Goal: Task Accomplishment & Management: Complete application form

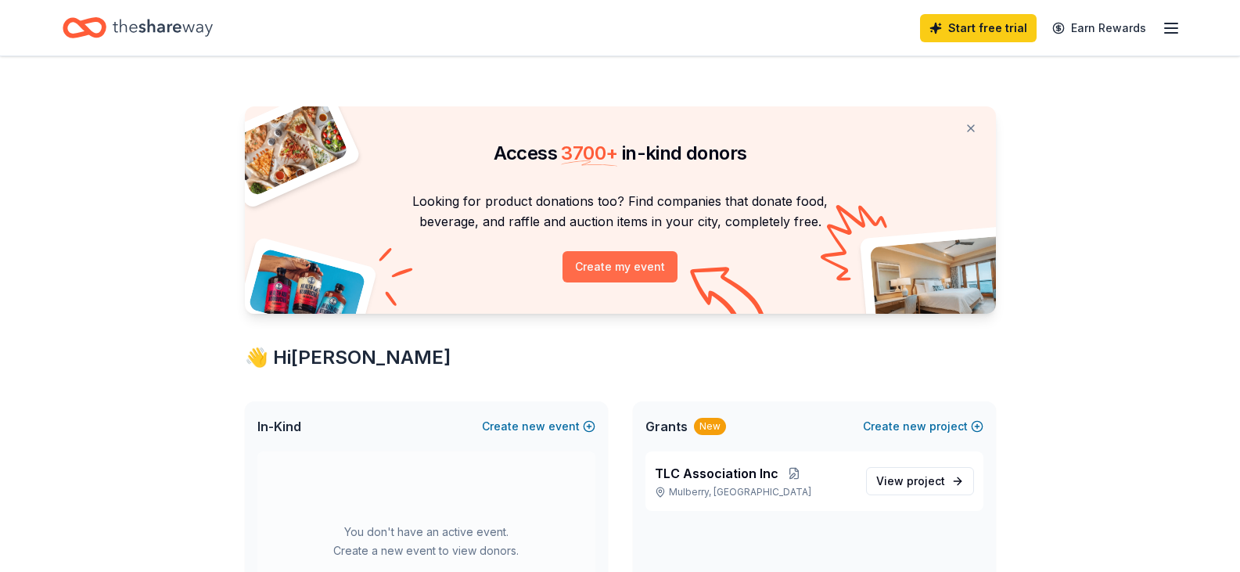
click at [617, 270] on button "Create my event" at bounding box center [620, 266] width 115 height 31
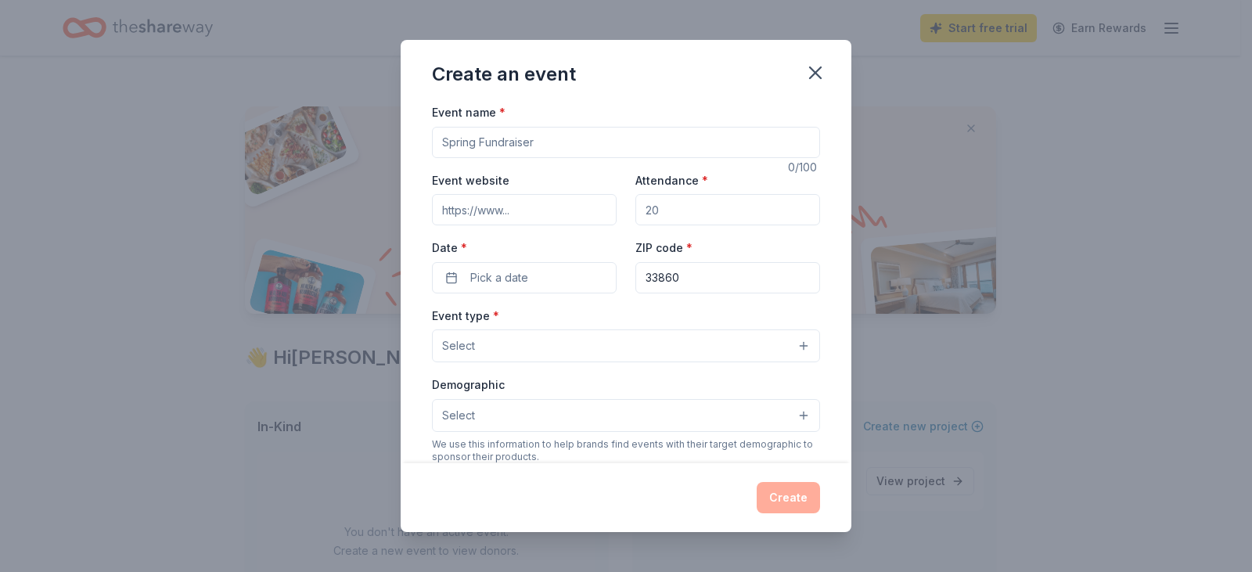
click at [483, 139] on input "Event name *" at bounding box center [626, 142] width 388 height 31
type input "Christmas Gala"
click at [491, 202] on input "Event website" at bounding box center [524, 209] width 185 height 31
type input "f"
type input "www.tlcfamilies.org"
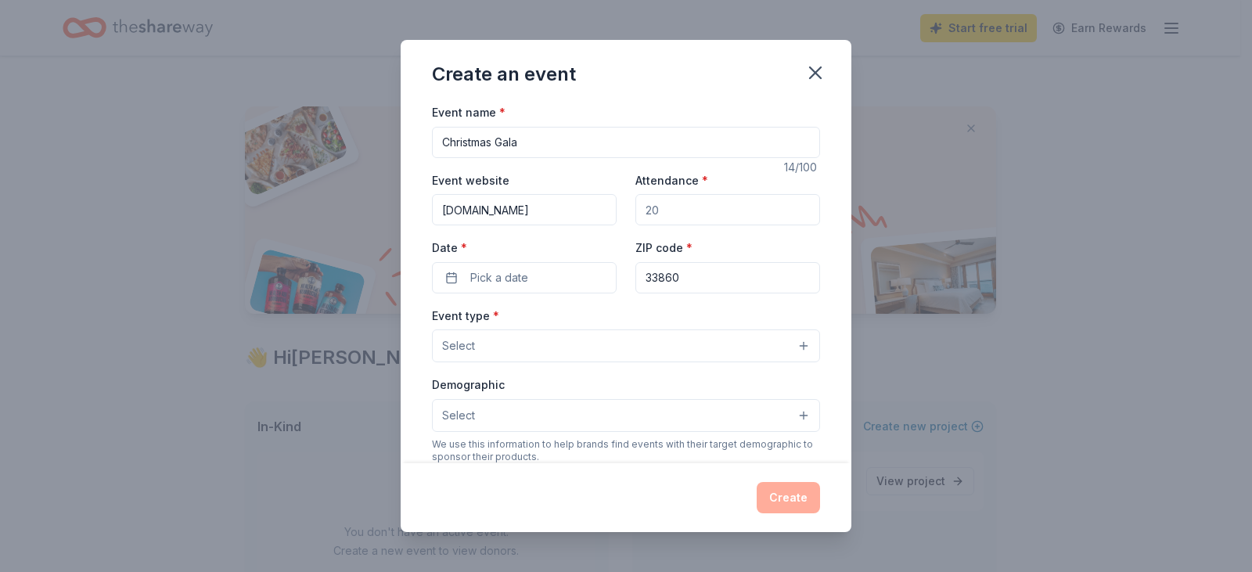
click at [646, 211] on input "Attendance *" at bounding box center [727, 209] width 185 height 31
type input "200"
click at [508, 272] on span "Pick a date" at bounding box center [499, 277] width 58 height 19
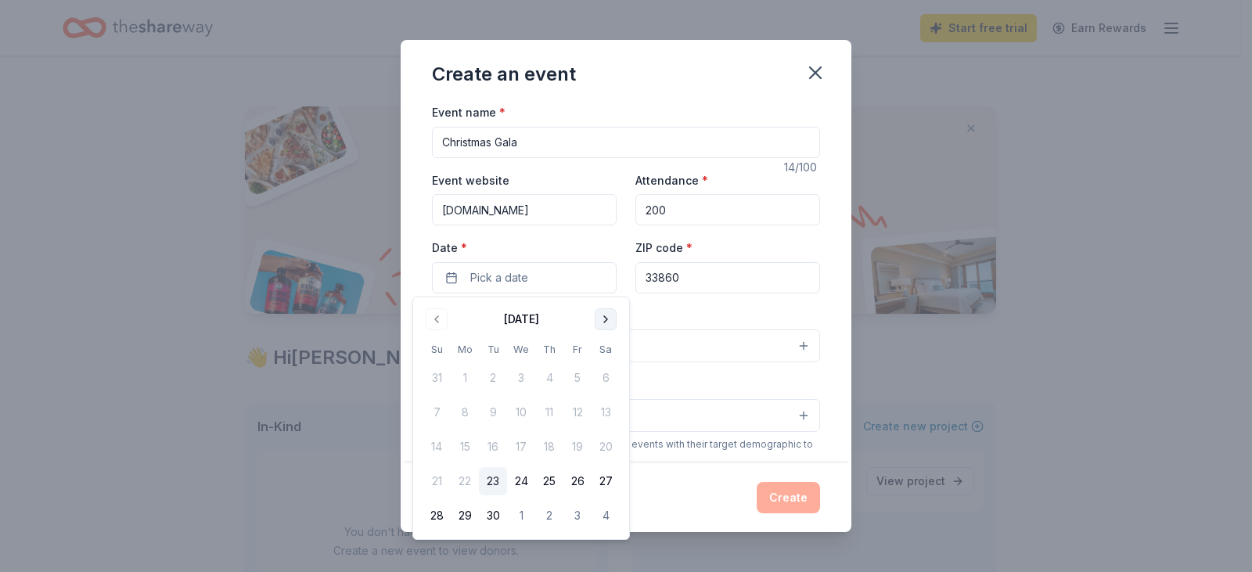
click at [604, 318] on button "Go to next month" at bounding box center [606, 319] width 22 height 22
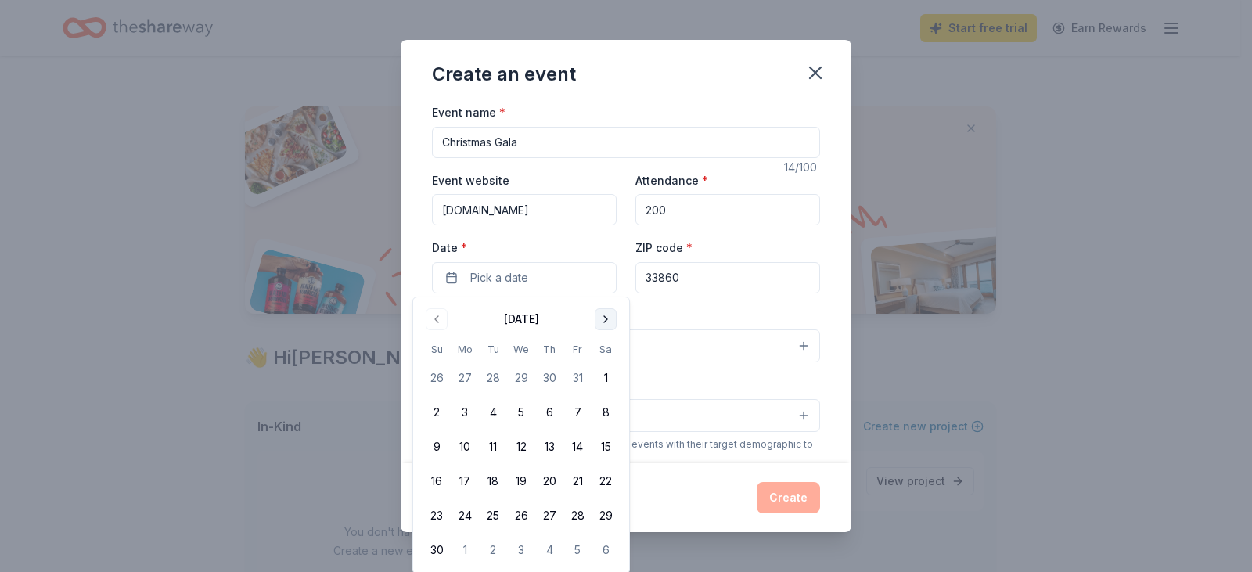
click at [604, 318] on button "Go to next month" at bounding box center [606, 319] width 22 height 22
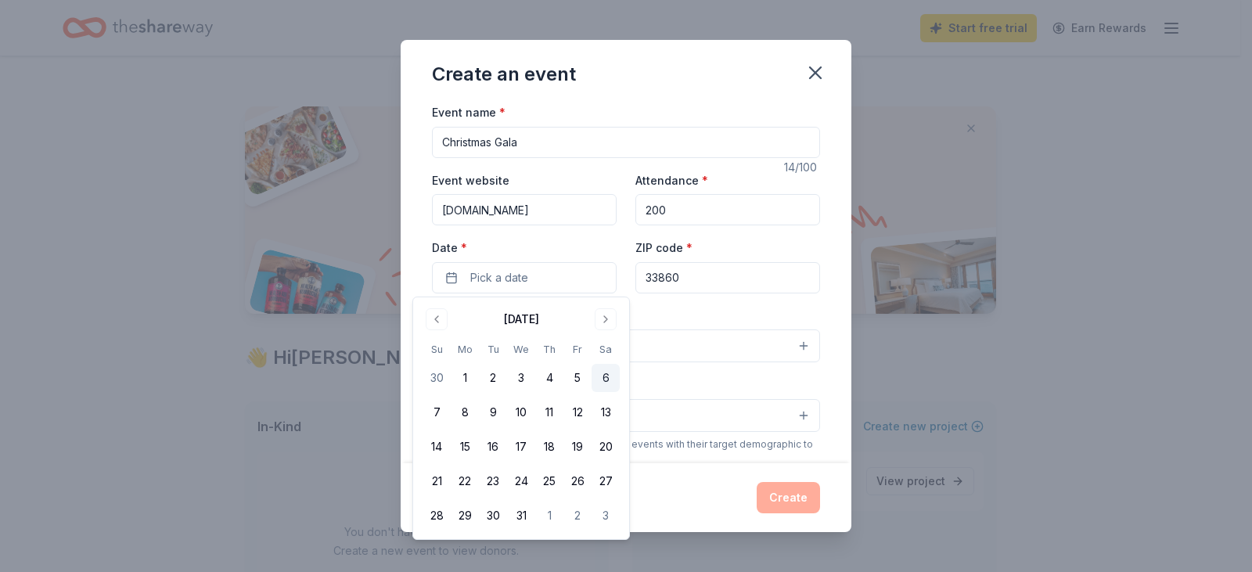
click at [607, 374] on button "6" at bounding box center [605, 378] width 28 height 28
click at [604, 381] on button "6" at bounding box center [605, 378] width 28 height 28
click at [738, 273] on input "33860" at bounding box center [727, 277] width 185 height 31
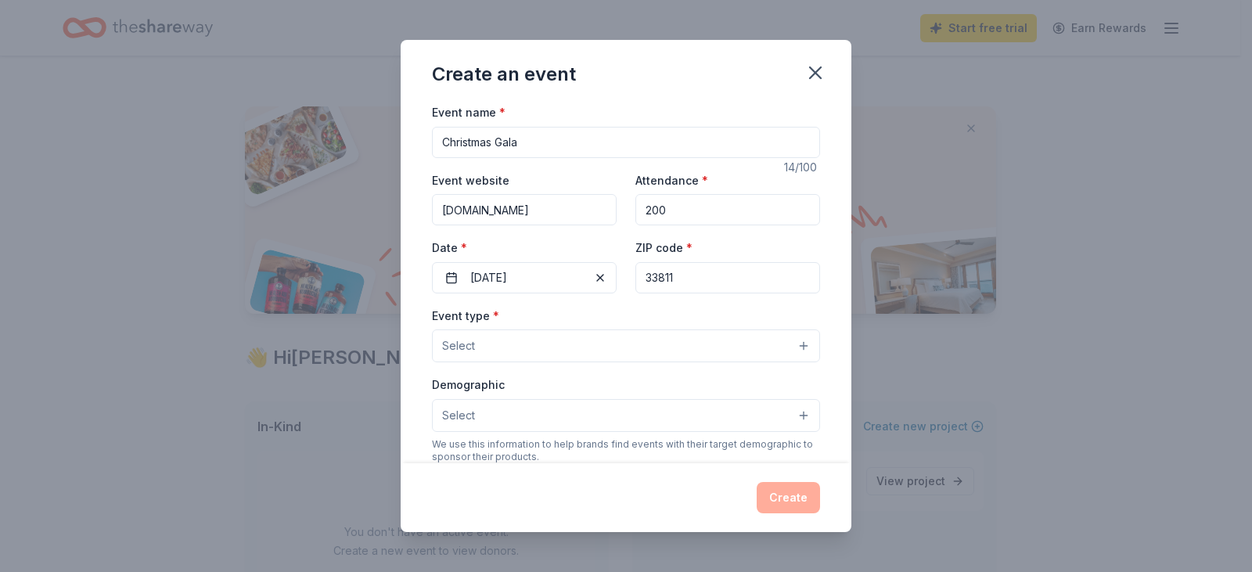
type input "33811"
click at [616, 347] on button "Select" at bounding box center [626, 345] width 388 height 33
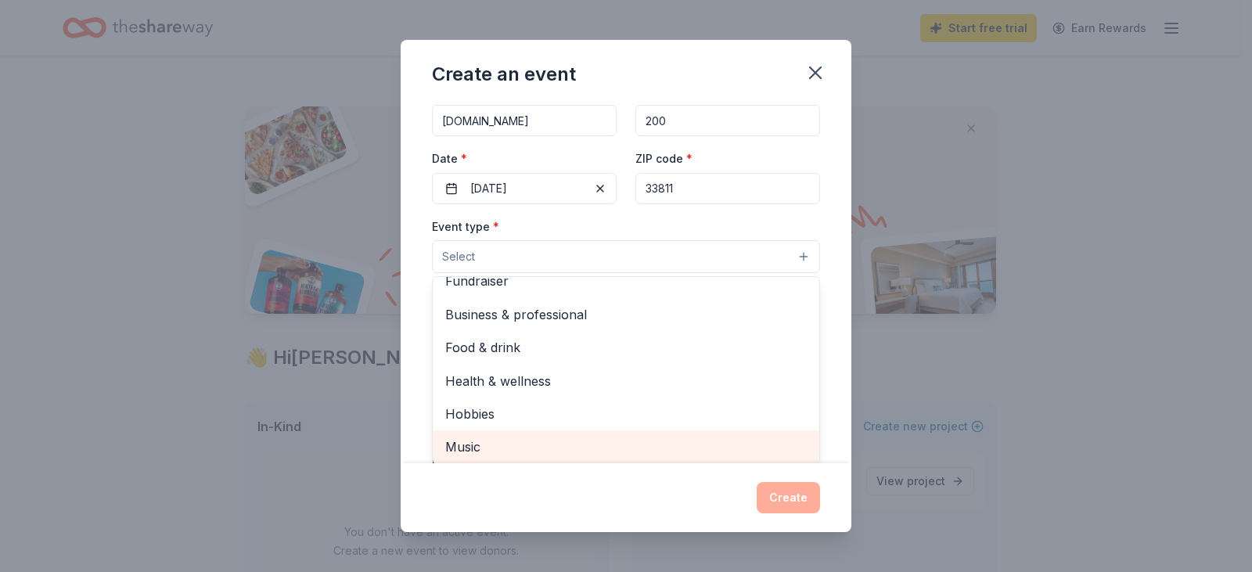
scroll to position [49, 0]
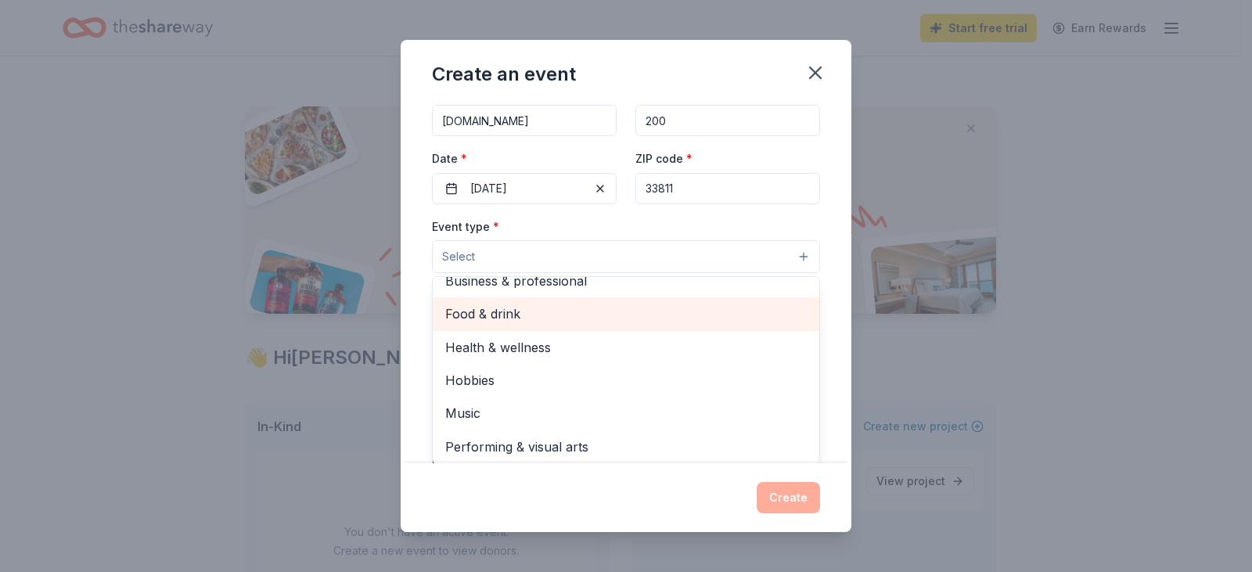
click at [505, 316] on span "Food & drink" at bounding box center [625, 314] width 361 height 20
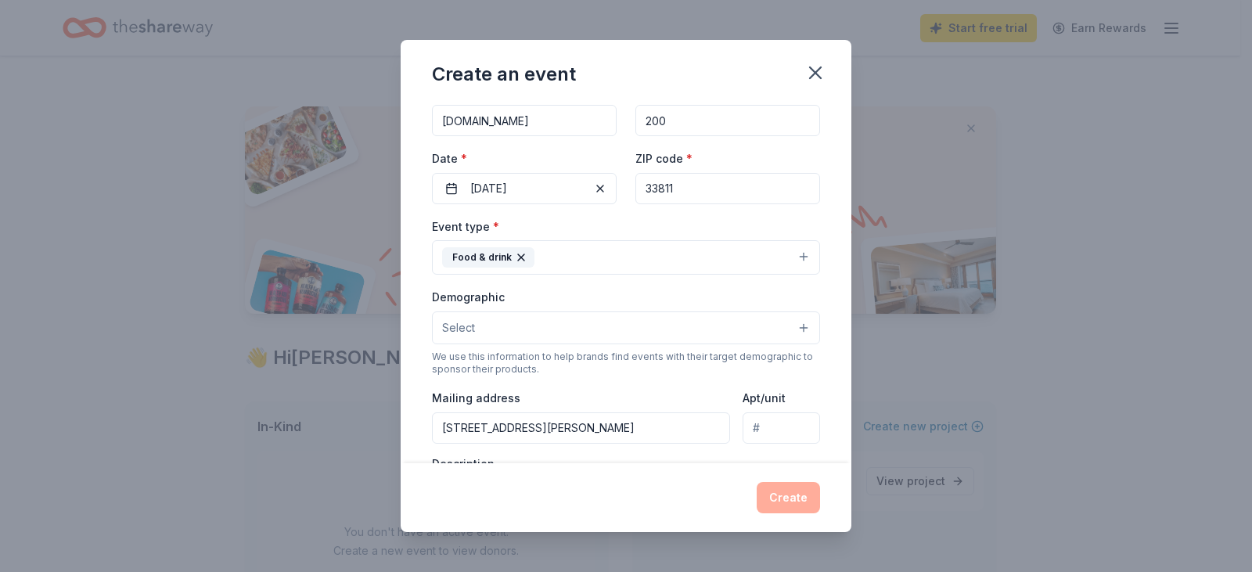
click at [704, 254] on button "Food & drink" at bounding box center [626, 257] width 388 height 34
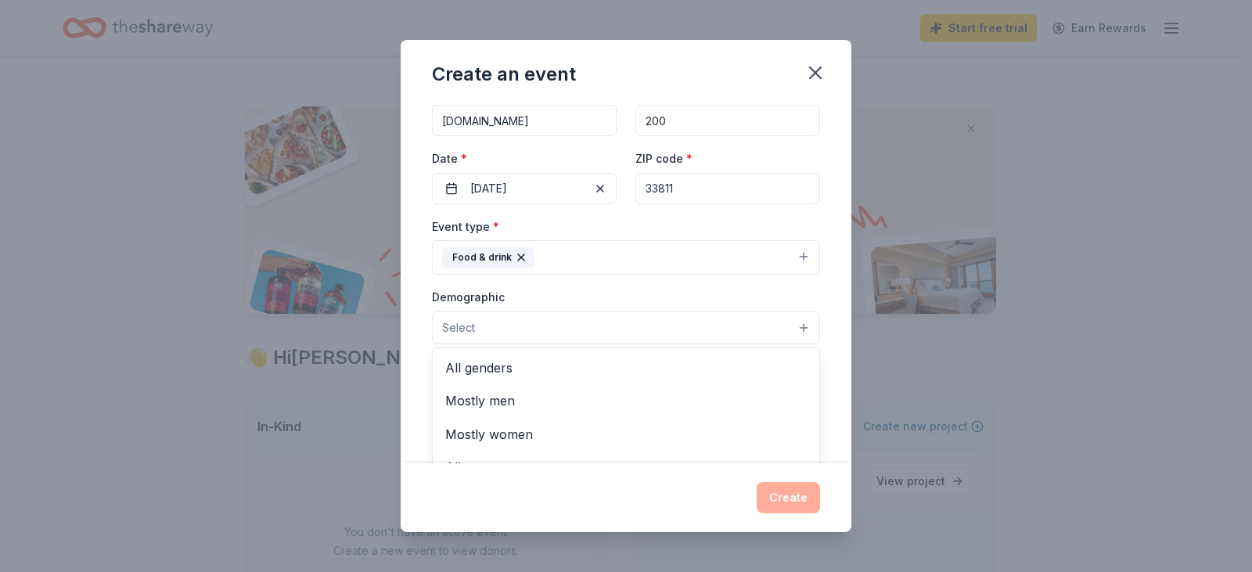
click at [522, 325] on button "Select" at bounding box center [626, 327] width 388 height 33
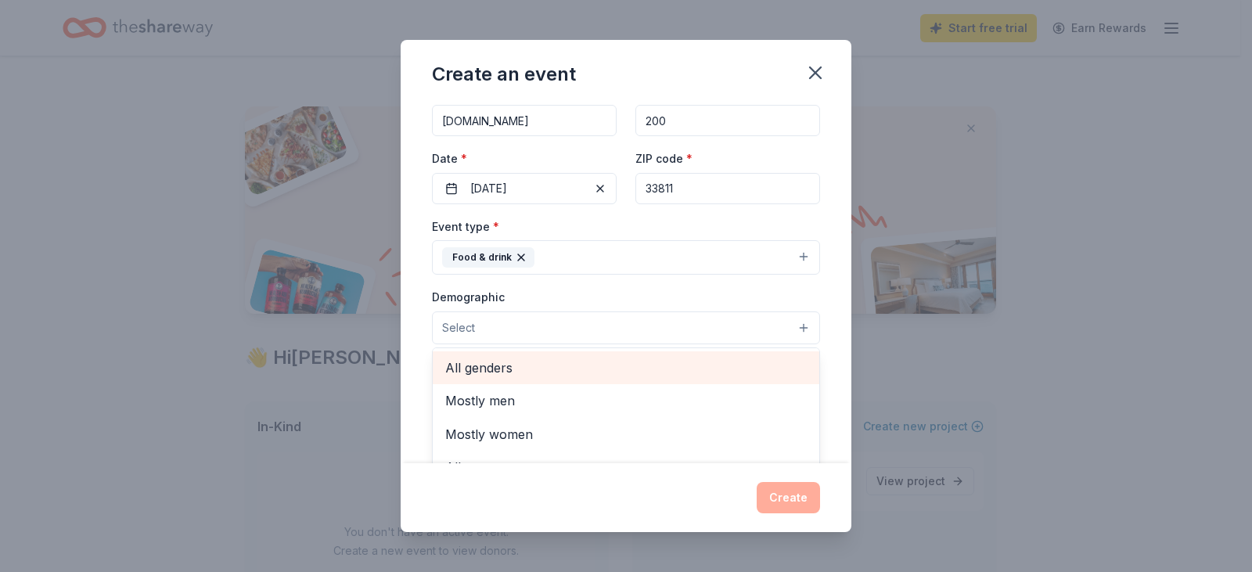
click at [504, 368] on span "All genders" at bounding box center [625, 368] width 361 height 20
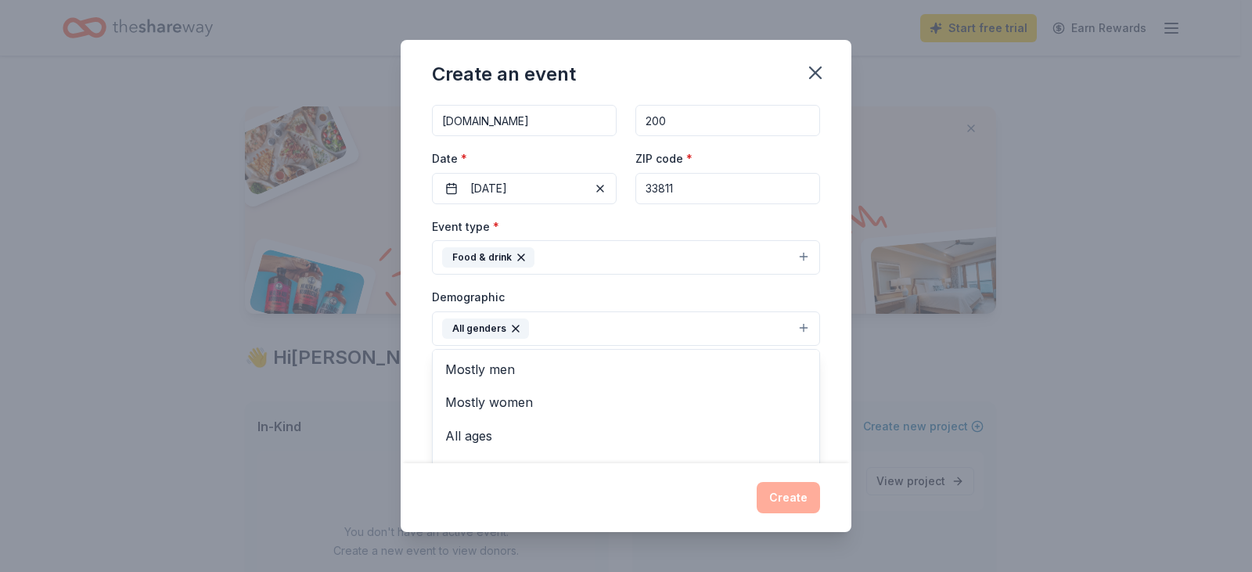
click at [575, 289] on div "Demographic All genders Mostly men Mostly women All ages 0-10 yrs 10-20 yrs 20-…" at bounding box center [626, 316] width 388 height 59
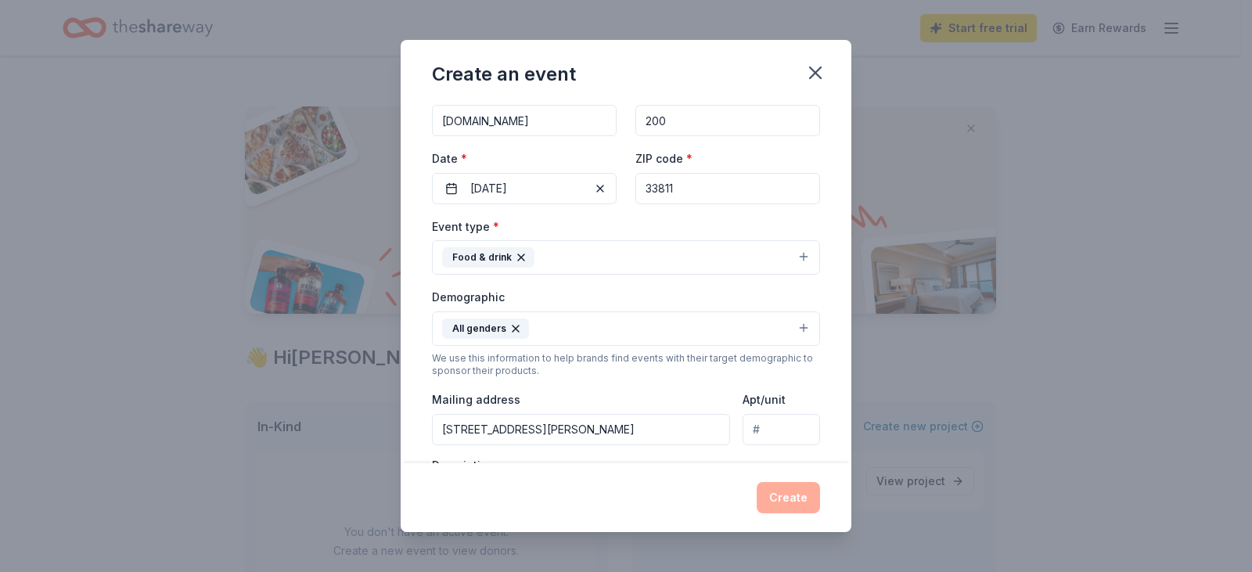
click at [613, 430] on input "1505 KAYLOR CT NE, Winter Haven, FL, 33881-4392" at bounding box center [581, 429] width 298 height 31
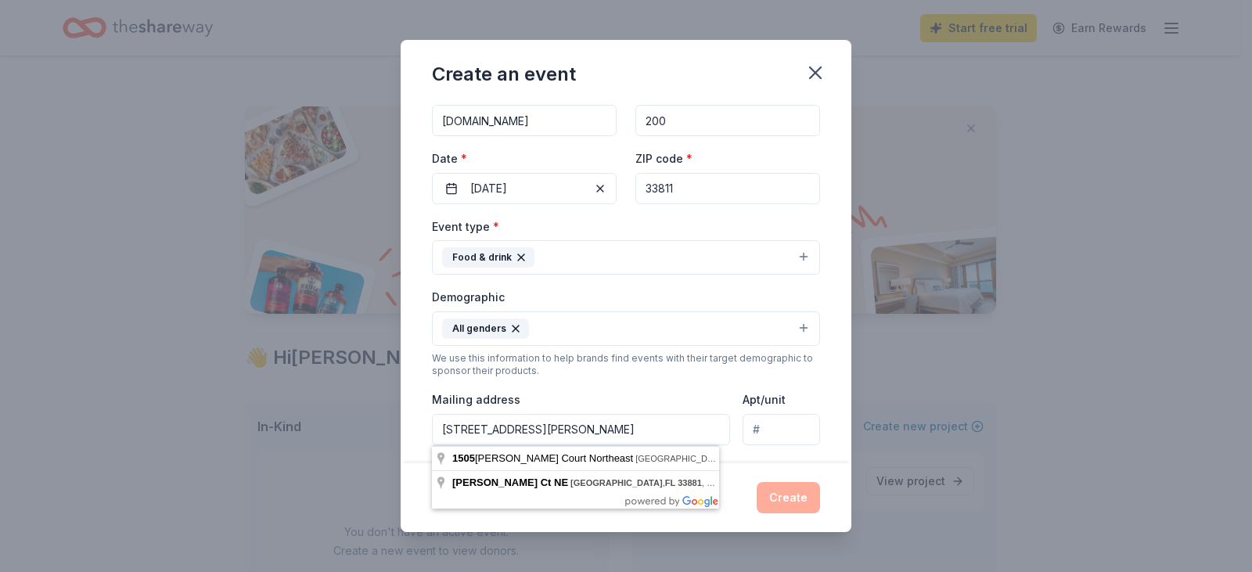
click at [699, 433] on input "1505 KAYLOR CT NE, Winter Haven, FL, 33881-4392" at bounding box center [581, 429] width 298 height 31
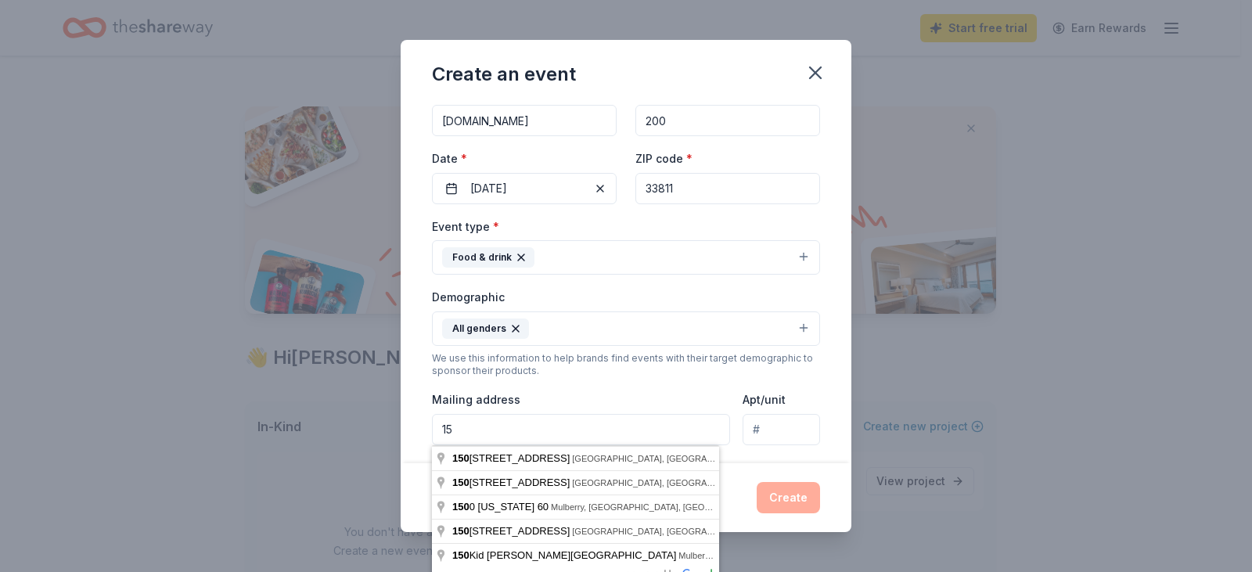
type input "1"
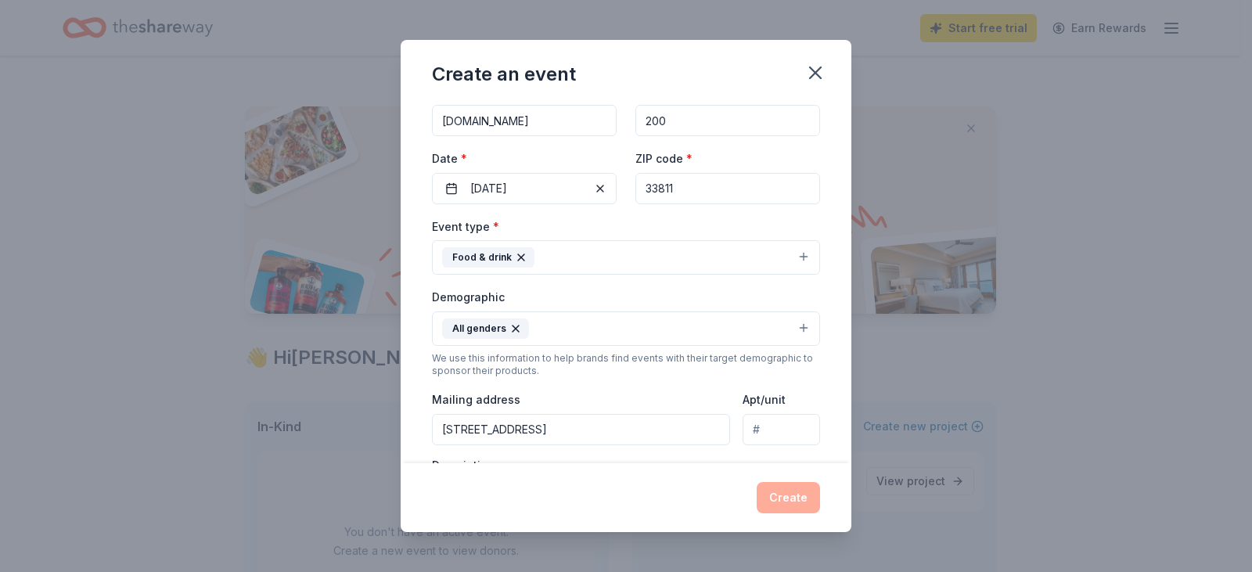
type input "122 Algonquin Trail, Mulberry, FL, 33860"
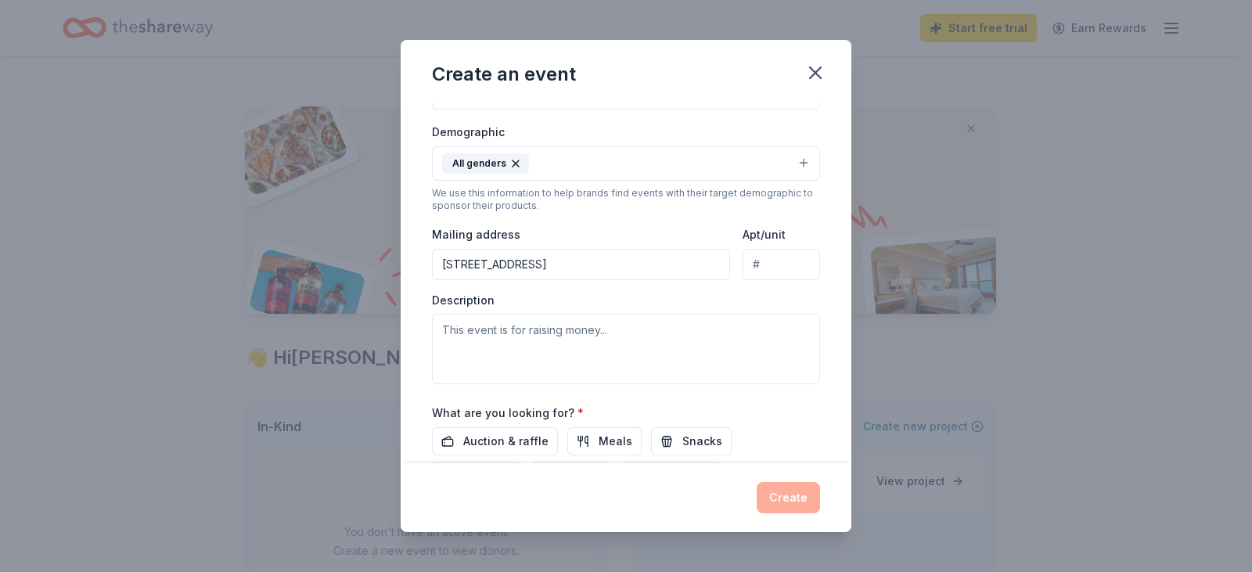
scroll to position [277, 0]
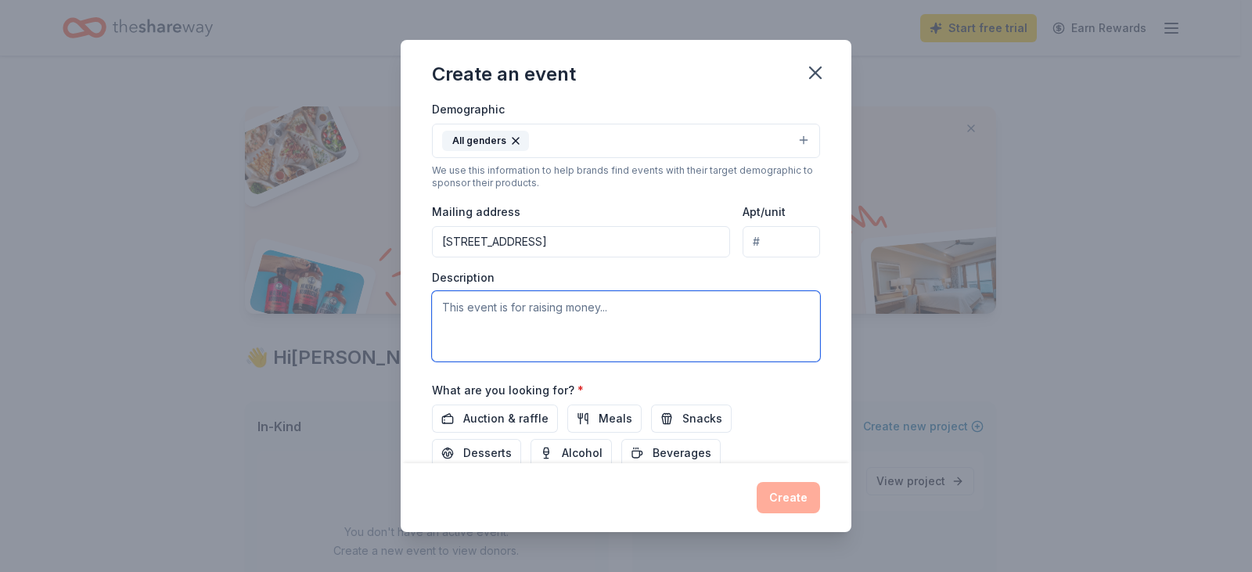
click at [481, 305] on textarea at bounding box center [626, 326] width 388 height 70
click at [582, 303] on textarea "This is TLC Association Inc Annual Christms Gala." at bounding box center [626, 326] width 388 height 70
click at [713, 306] on textarea "This is TLC Association Inc's Annual Christms Gala." at bounding box center [626, 326] width 388 height 70
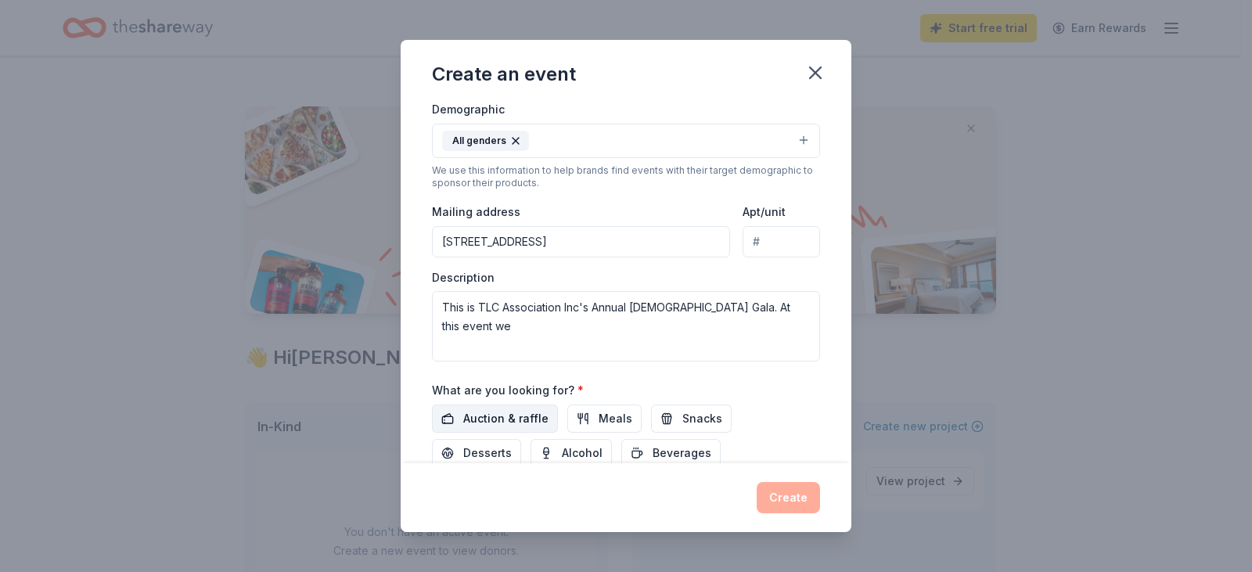
click at [519, 420] on span "Auction & raffle" at bounding box center [505, 418] width 85 height 19
click at [616, 418] on span "Meals" at bounding box center [615, 418] width 34 height 19
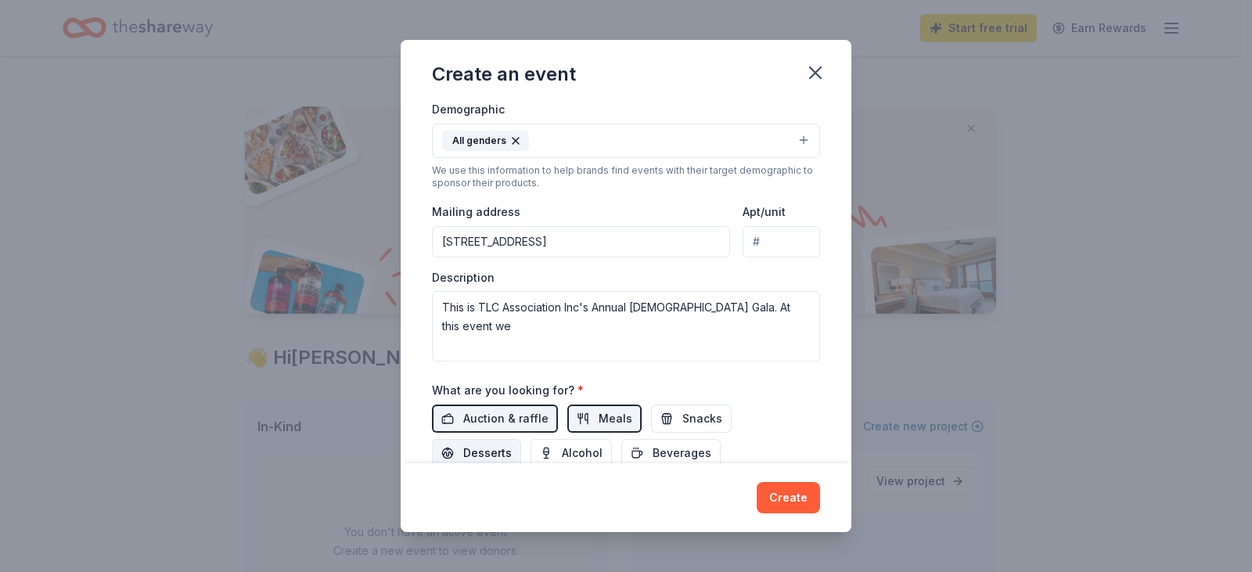
click at [507, 453] on span "Desserts" at bounding box center [487, 453] width 49 height 19
click at [659, 457] on span "Beverages" at bounding box center [681, 453] width 59 height 19
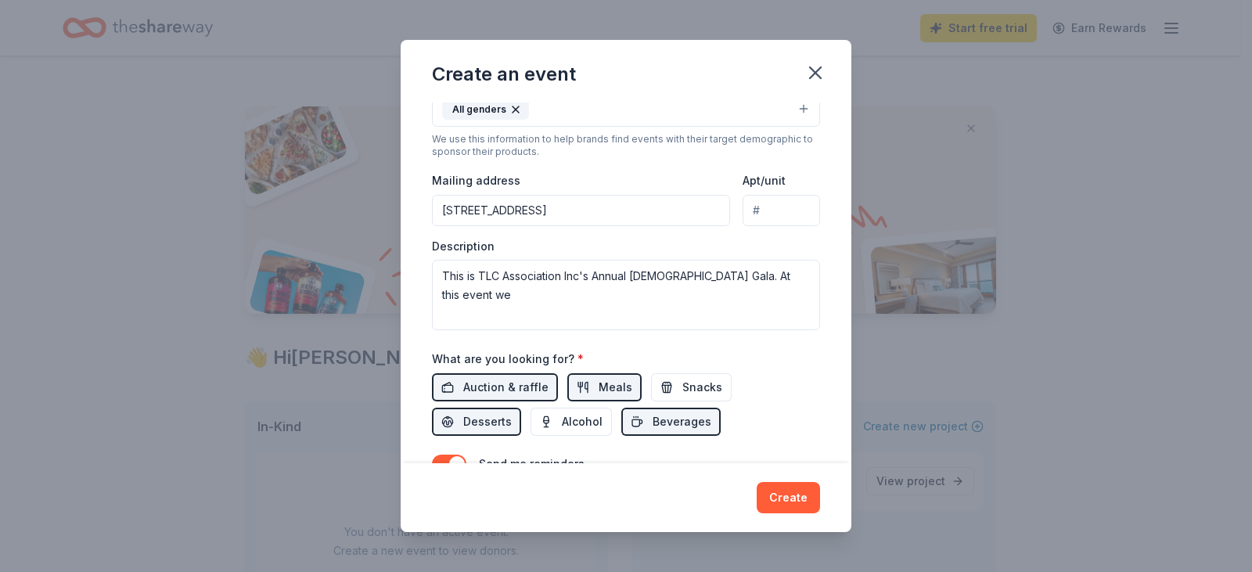
scroll to position [340, 0]
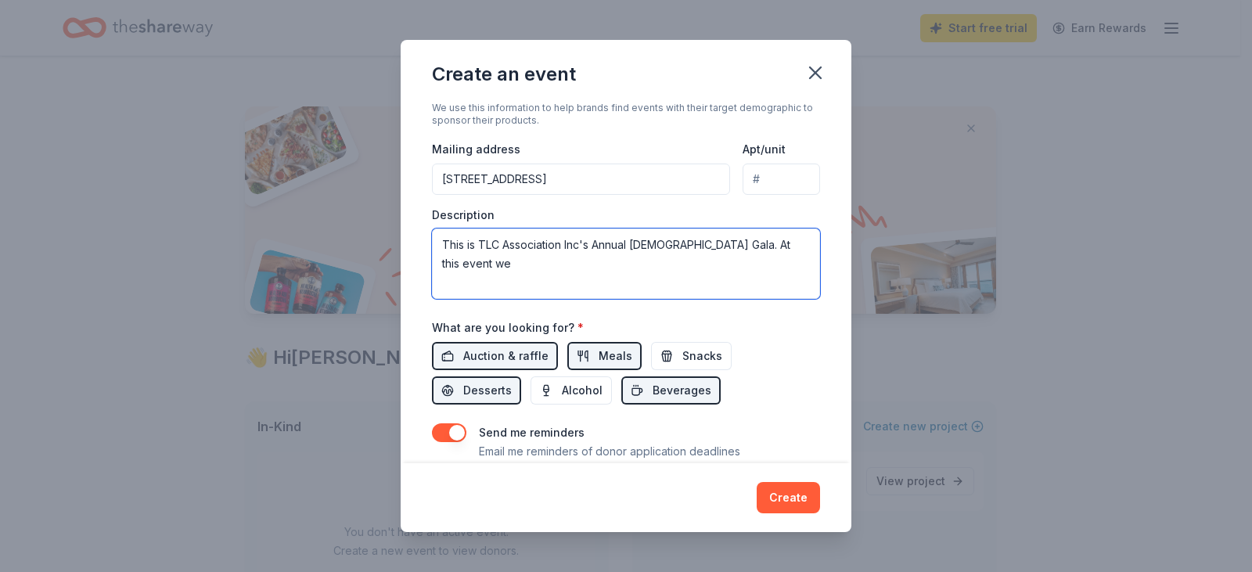
click at [526, 233] on textarea "This is TLC Association Inc's Annual Christms Gala. At this event we" at bounding box center [626, 263] width 388 height 70
type textarea "e"
click at [515, 250] on textarea "This event is te TLC Ass" at bounding box center [626, 263] width 388 height 70
click at [578, 239] on textarea "This event is the TLC Ass" at bounding box center [626, 263] width 388 height 70
click at [568, 262] on textarea "This event is the TLC Association Inc's Annual Christmas Gala. its is a joyful …" at bounding box center [626, 263] width 388 height 70
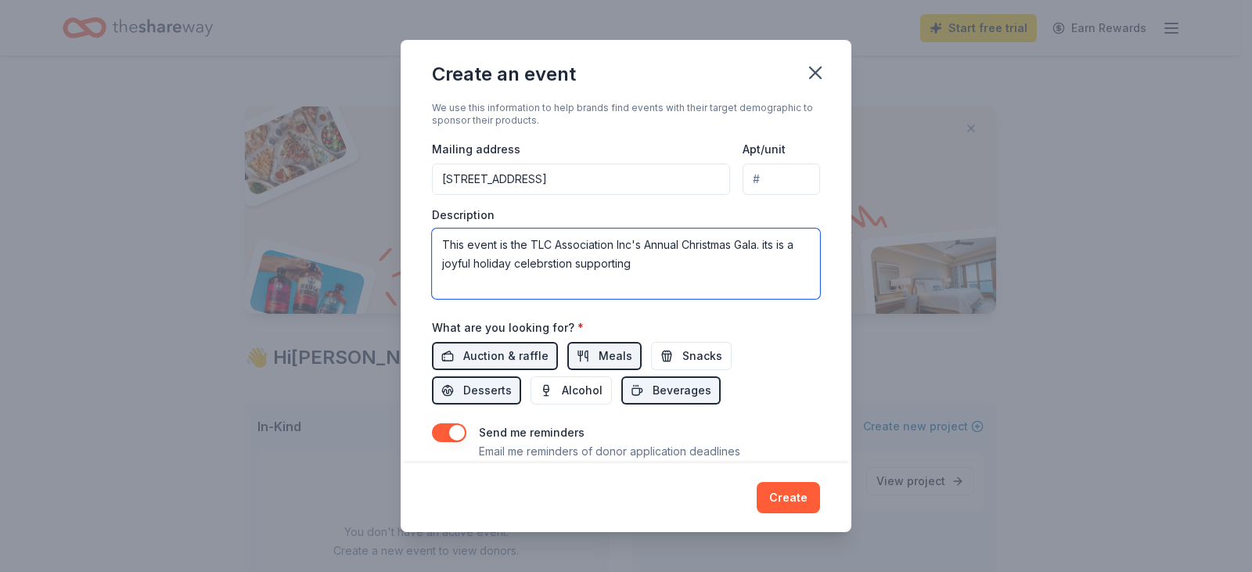
click at [562, 263] on textarea "This event is the TLC Association Inc's Annual Christmas Gala. its is a joyful …" at bounding box center [626, 263] width 388 height 70
click at [664, 260] on textarea "This event is the TLC Association Inc's Annual Christmas Gala. its is a joyful …" at bounding box center [626, 263] width 388 height 70
click at [710, 263] on textarea "This event is the TLC Association Inc's Annual Christmas Gala. its is a joyful …" at bounding box center [626, 263] width 388 height 70
click at [584, 288] on textarea "This event is the TLC Association Inc's Annual Christmas Gala. its is a joyful …" at bounding box center [626, 263] width 388 height 70
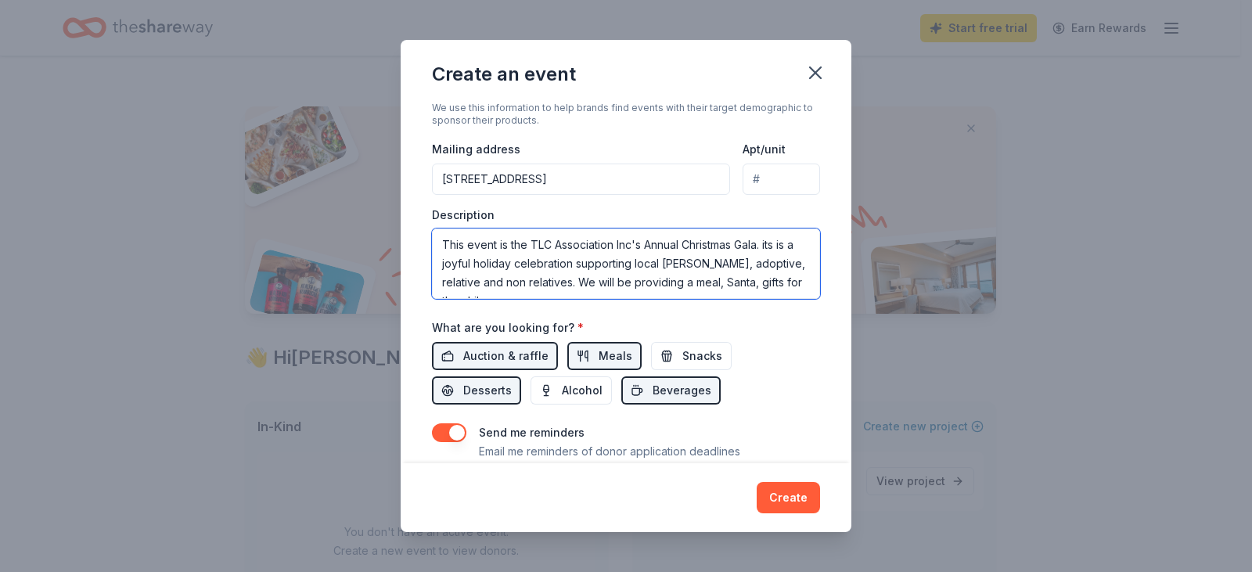
scroll to position [10, 0]
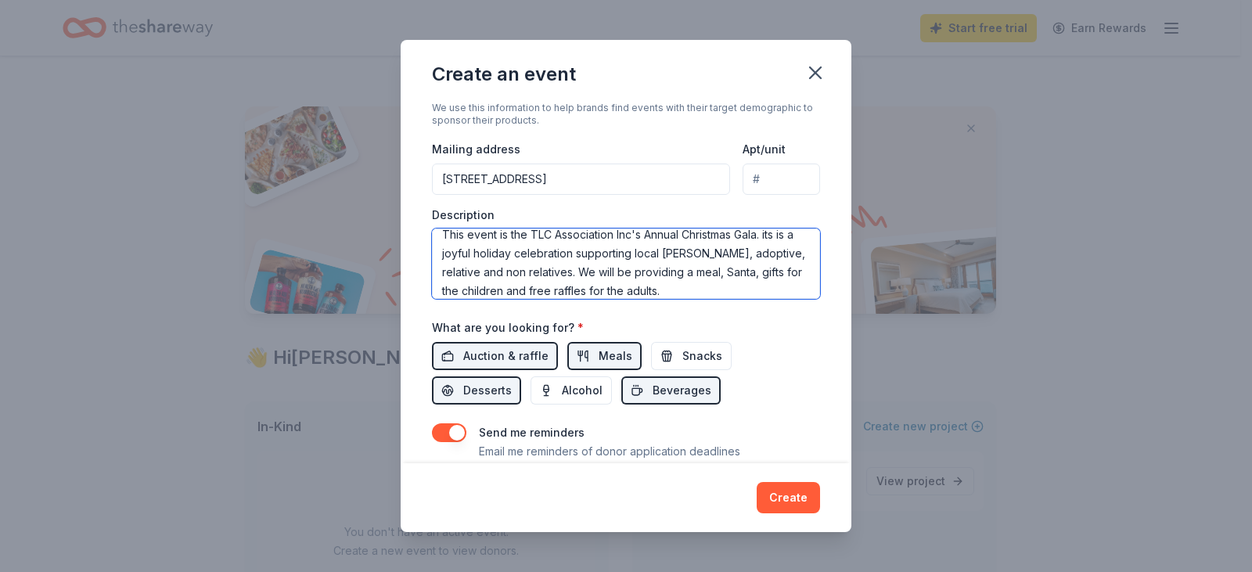
click at [572, 276] on textarea "This event is the TLC Association Inc's Annual Christmas Gala. its is a joyful …" at bounding box center [626, 263] width 388 height 70
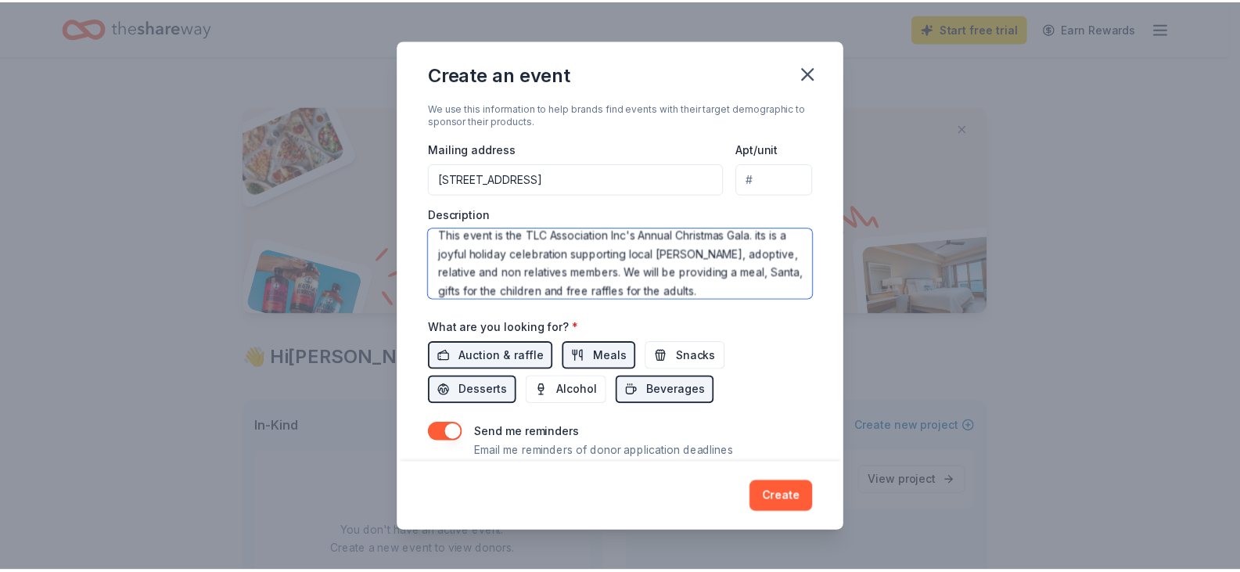
scroll to position [19, 0]
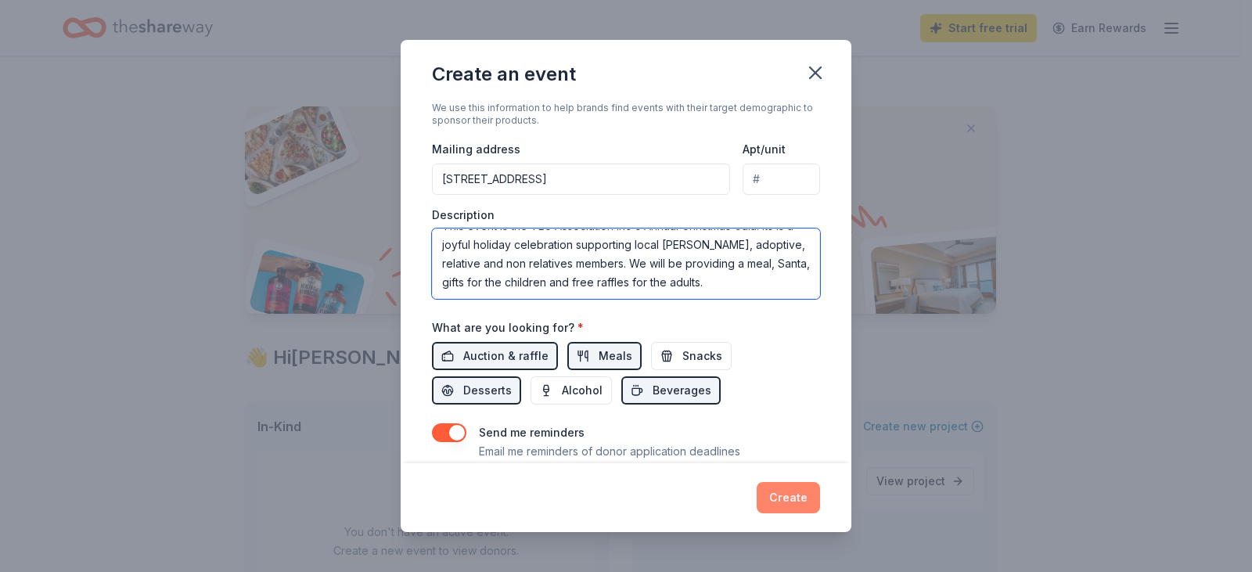
type textarea "This event is the TLC Association Inc's Annual Christmas Gala. its is a joyful …"
click at [791, 496] on button "Create" at bounding box center [788, 497] width 63 height 31
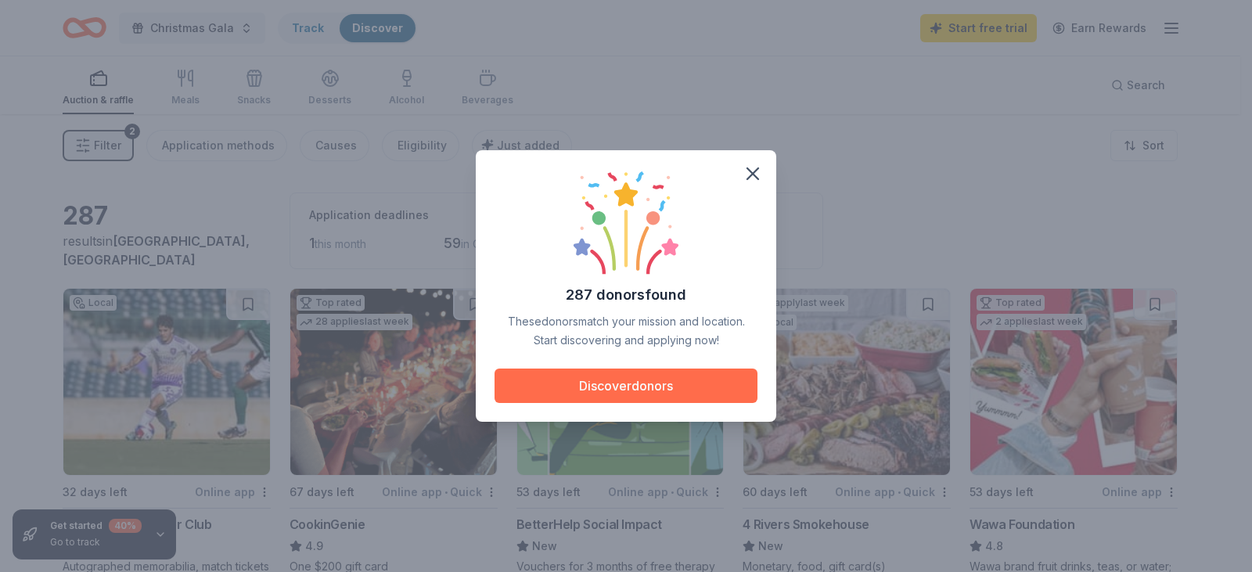
click at [667, 388] on button "Discover donors" at bounding box center [625, 385] width 263 height 34
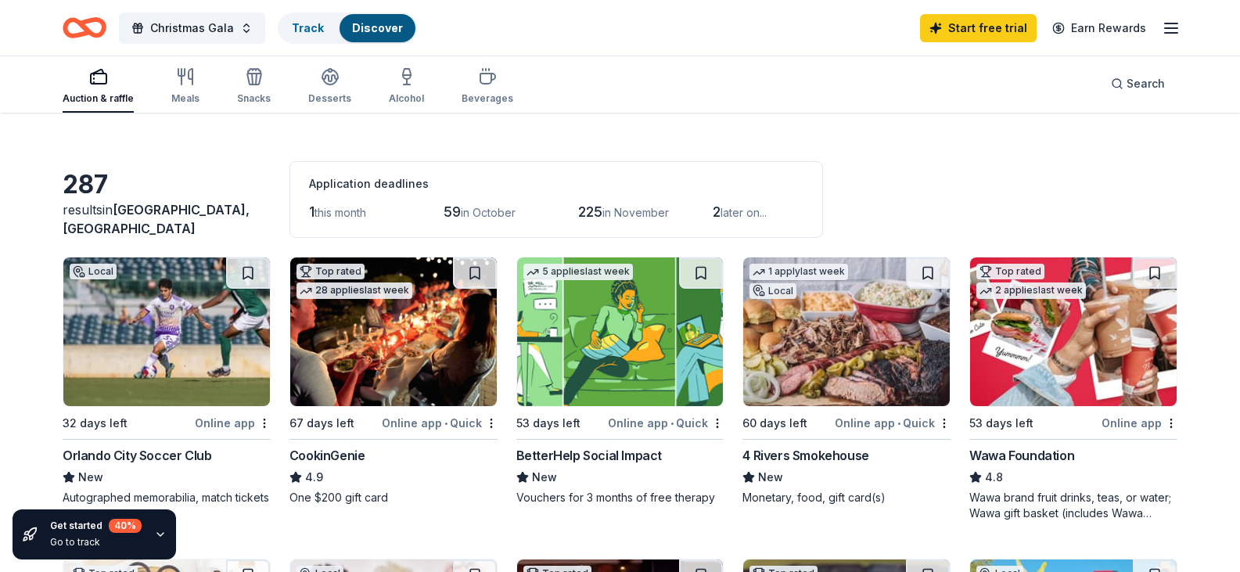
scroll to position [63, 0]
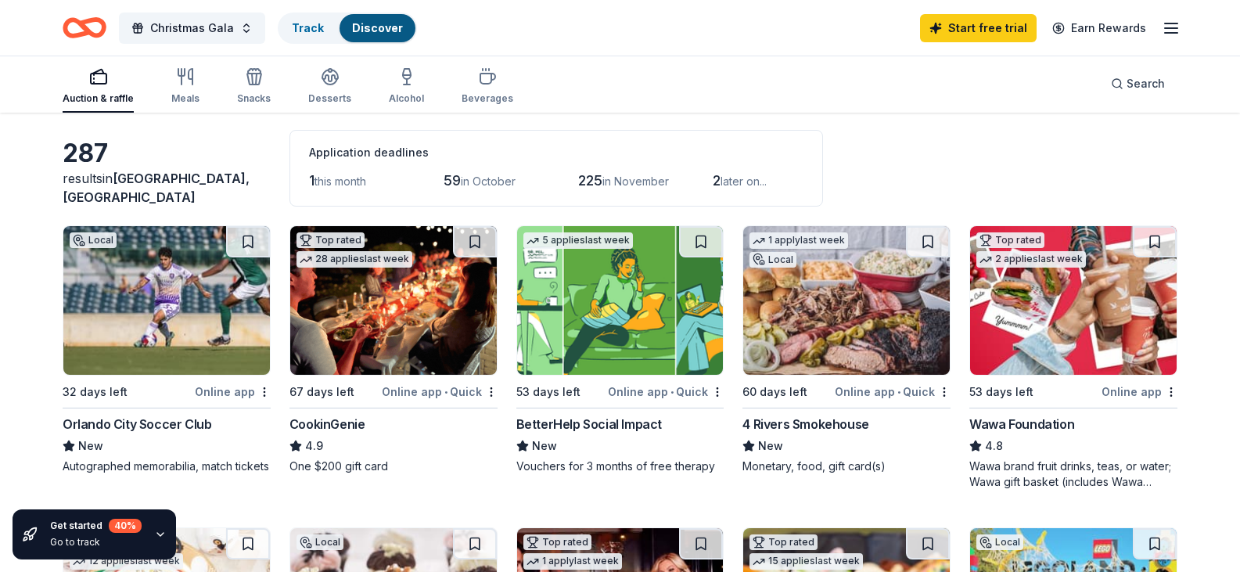
click at [1041, 375] on img at bounding box center [1073, 300] width 207 height 149
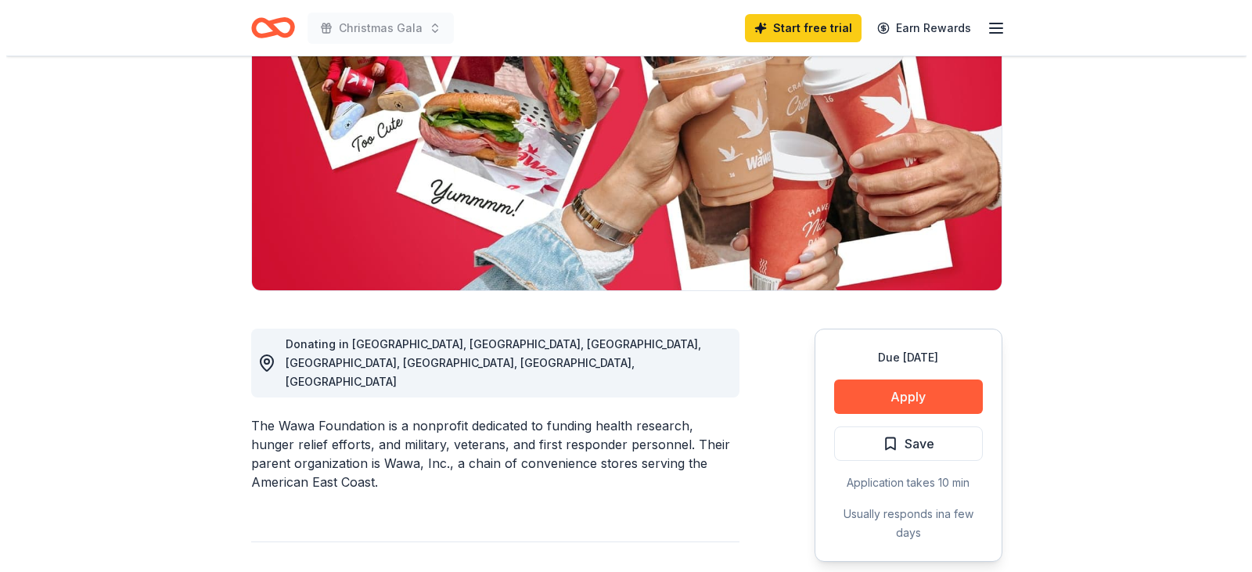
scroll to position [188, 0]
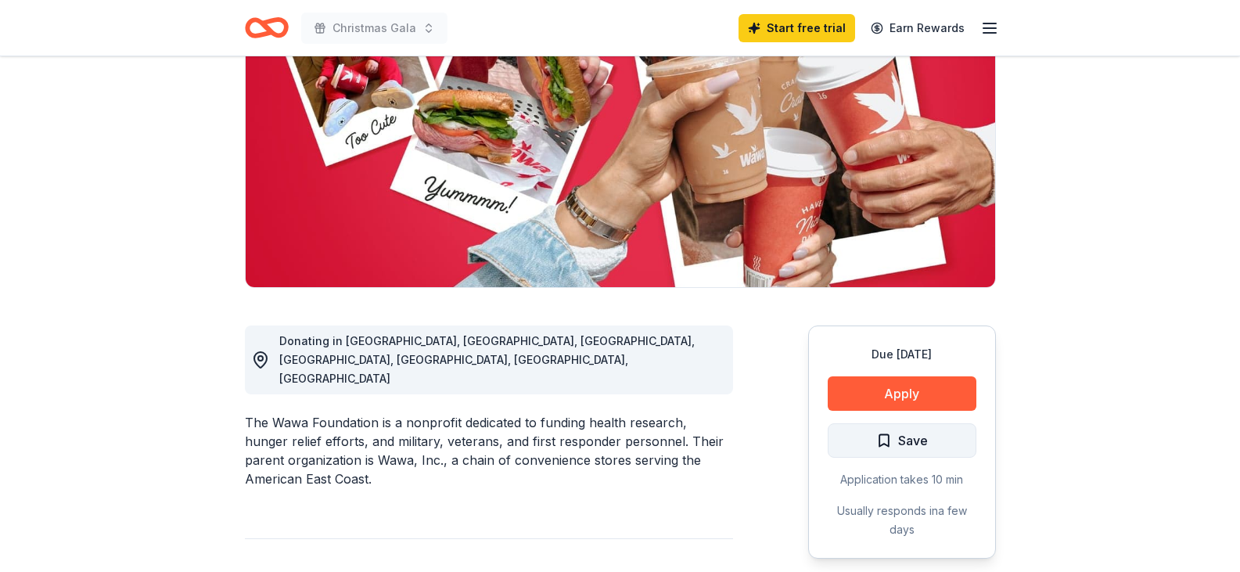
click at [891, 439] on span "Save" at bounding box center [902, 440] width 52 height 20
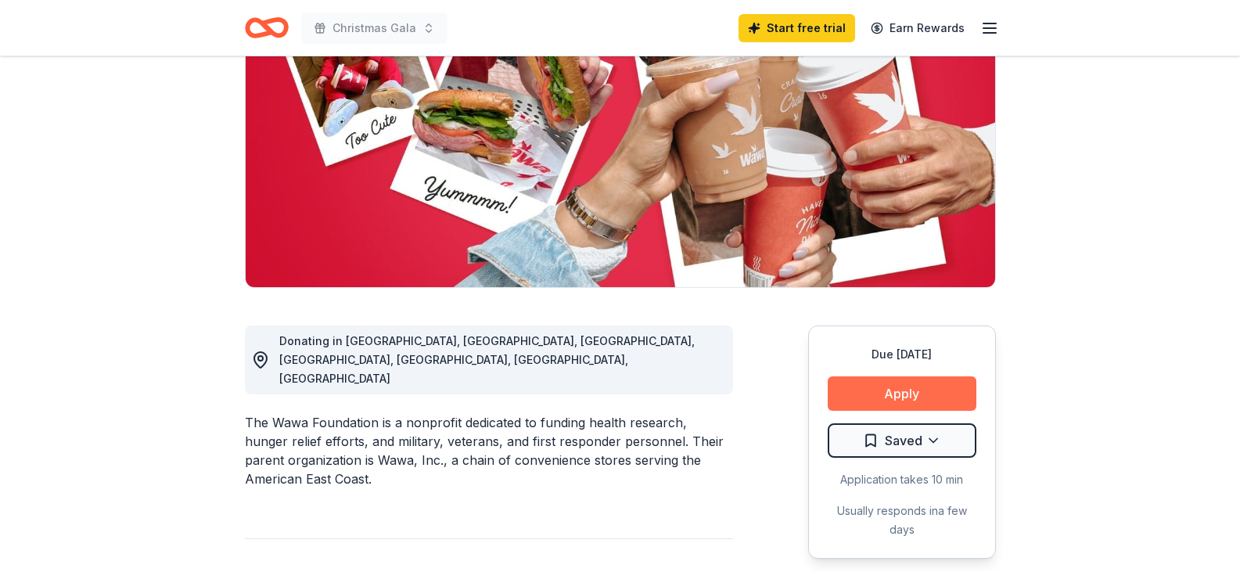
click at [899, 387] on button "Apply" at bounding box center [902, 393] width 149 height 34
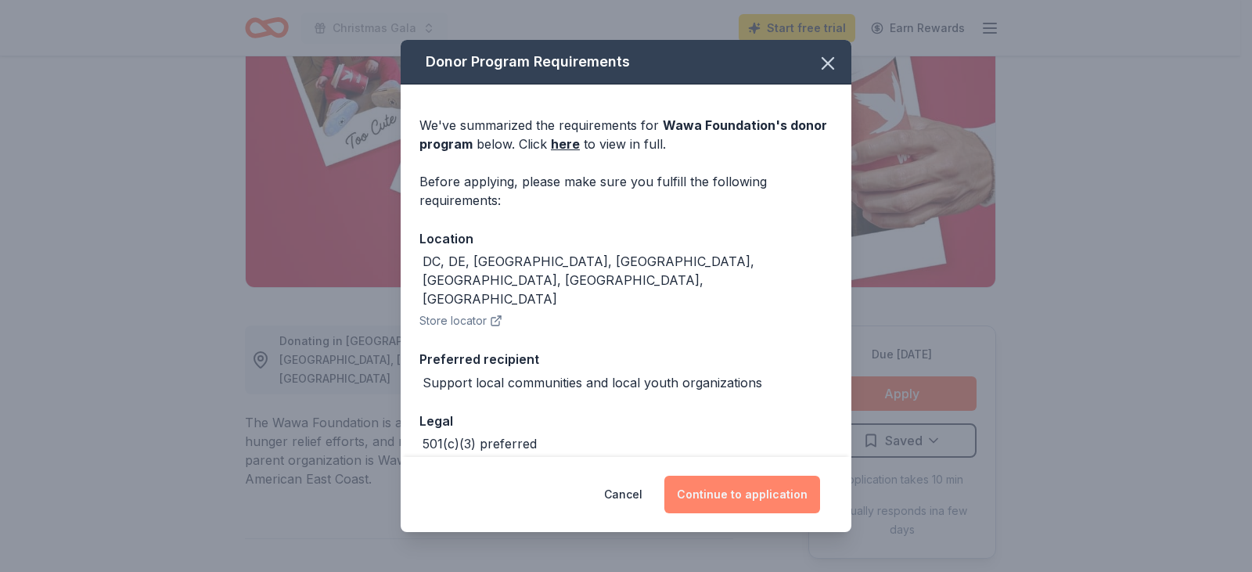
click at [764, 494] on button "Continue to application" at bounding box center [742, 495] width 156 height 38
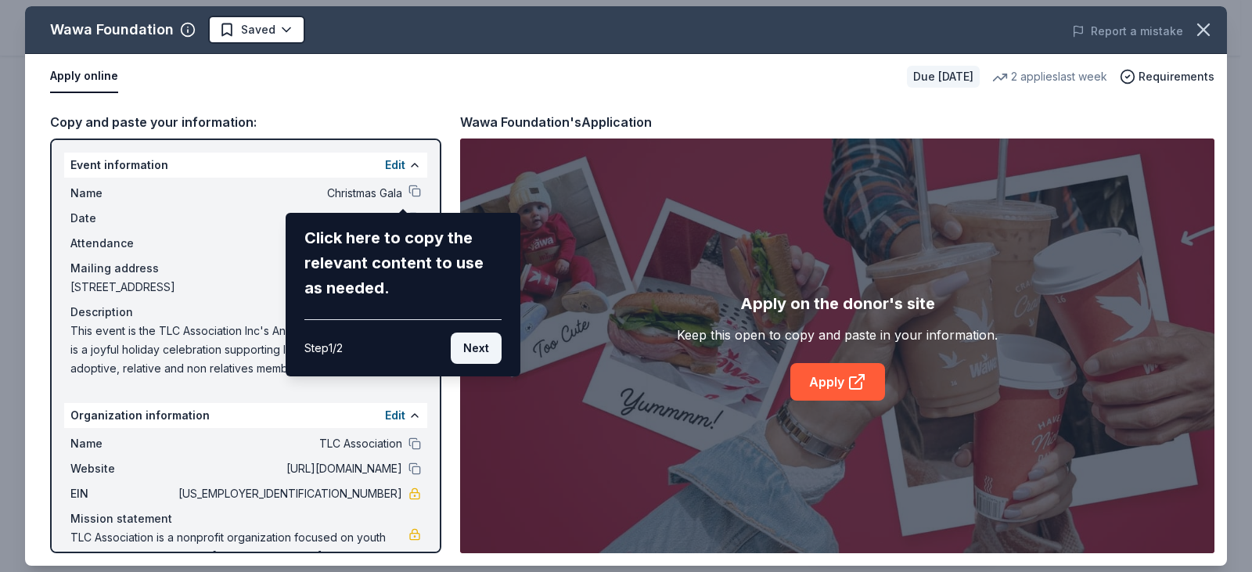
click at [469, 347] on button "Next" at bounding box center [476, 347] width 51 height 31
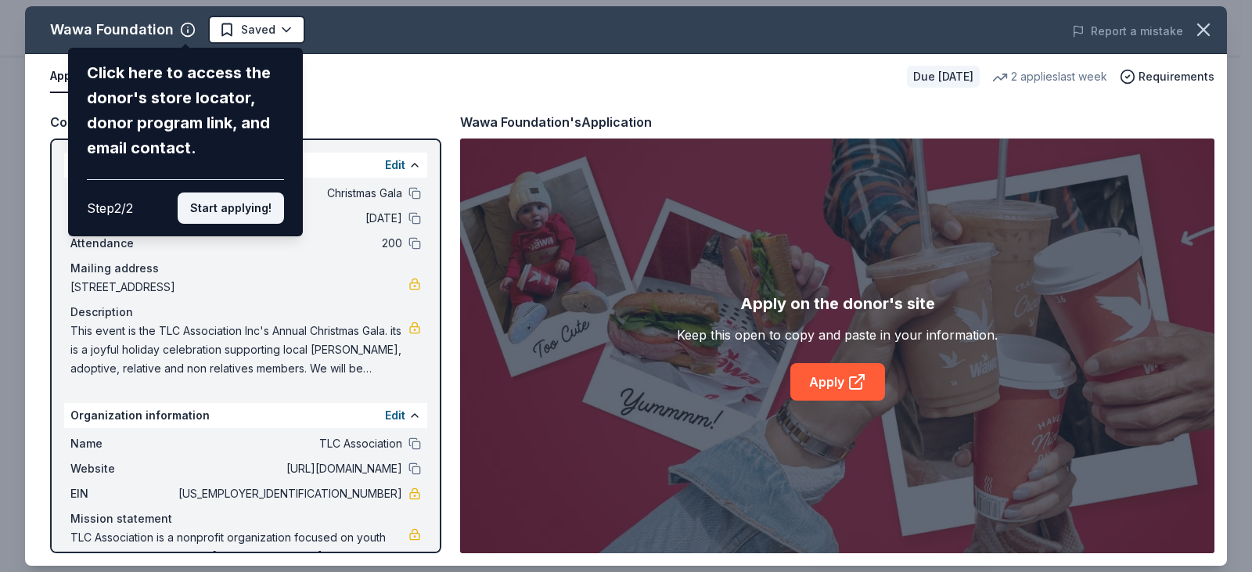
click at [236, 213] on button "Start applying!" at bounding box center [231, 207] width 106 height 31
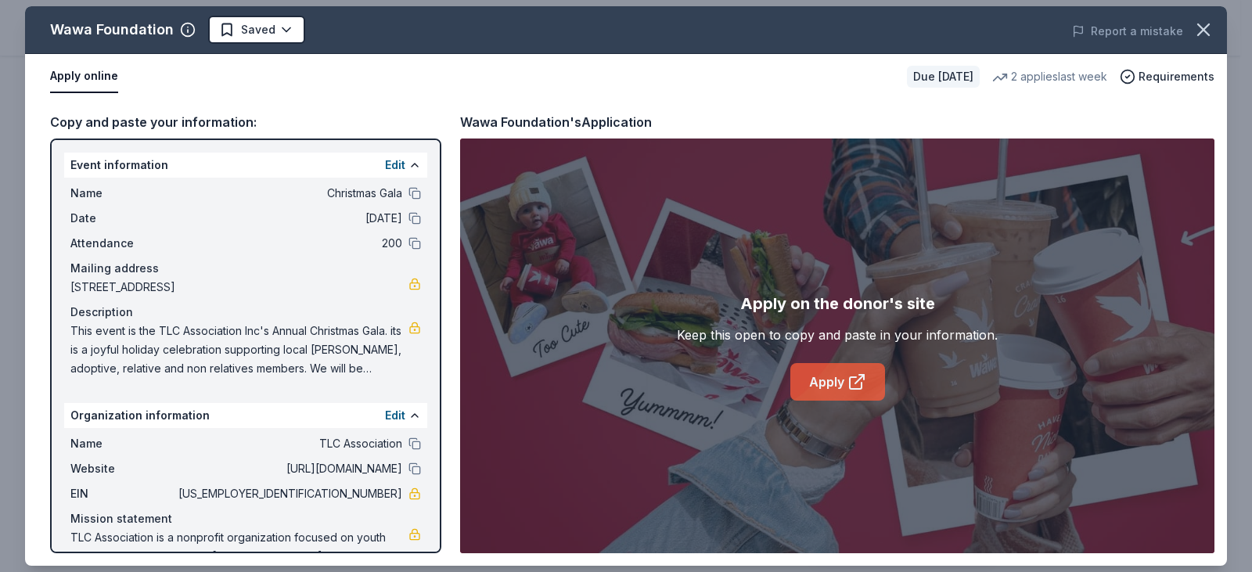
click at [822, 383] on link "Apply" at bounding box center [837, 382] width 95 height 38
